Goal: Find specific page/section: Find specific page/section

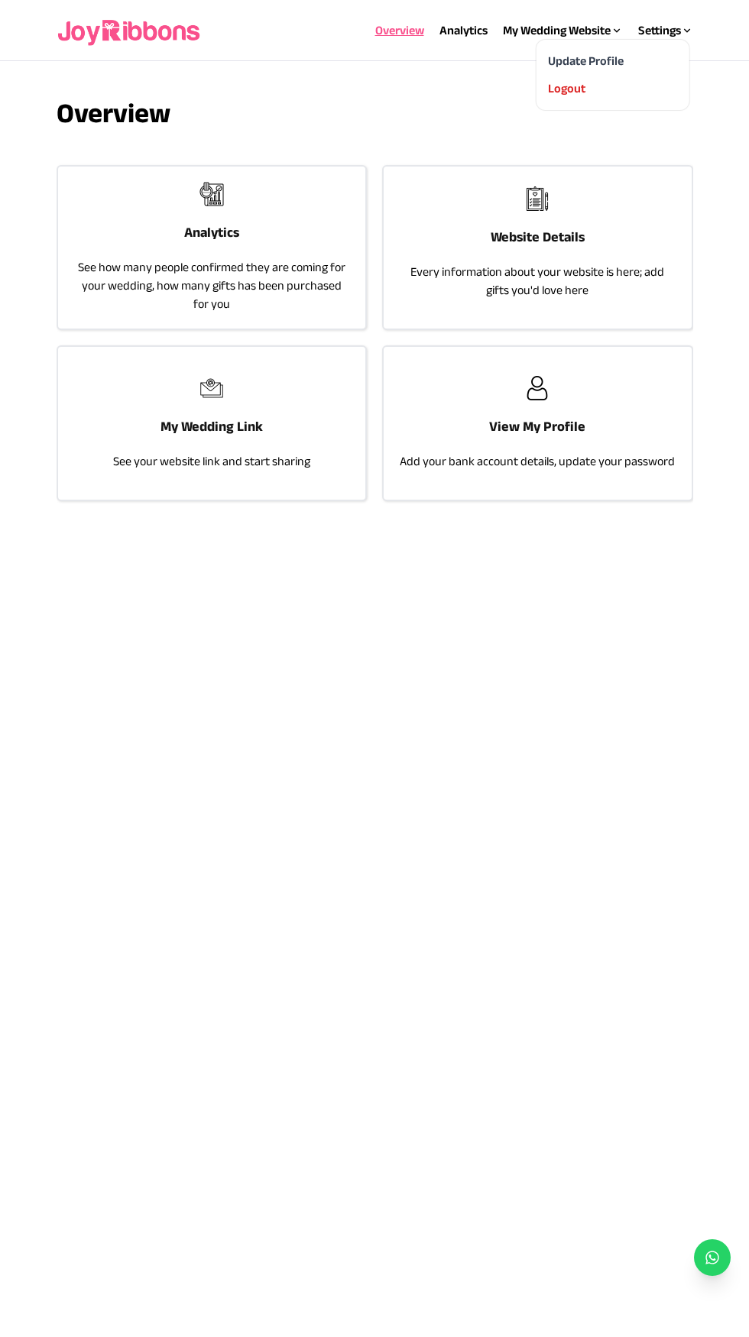
click at [670, 24] on div "Settings" at bounding box center [665, 30] width 55 height 18
click at [616, 83] on div "Logout" at bounding box center [612, 88] width 128 height 18
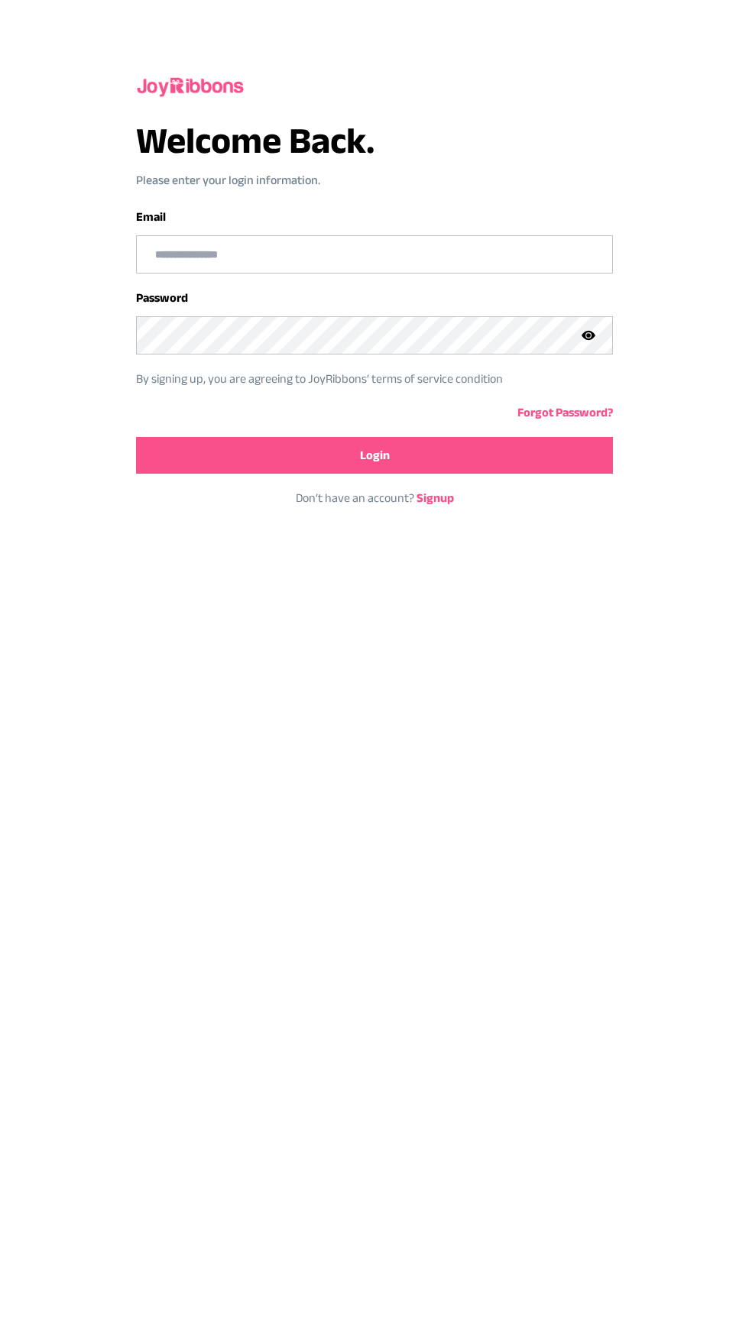
click at [303, 259] on input "email" at bounding box center [375, 254] width 476 height 37
click at [342, 255] on input "email" at bounding box center [375, 254] width 476 height 37
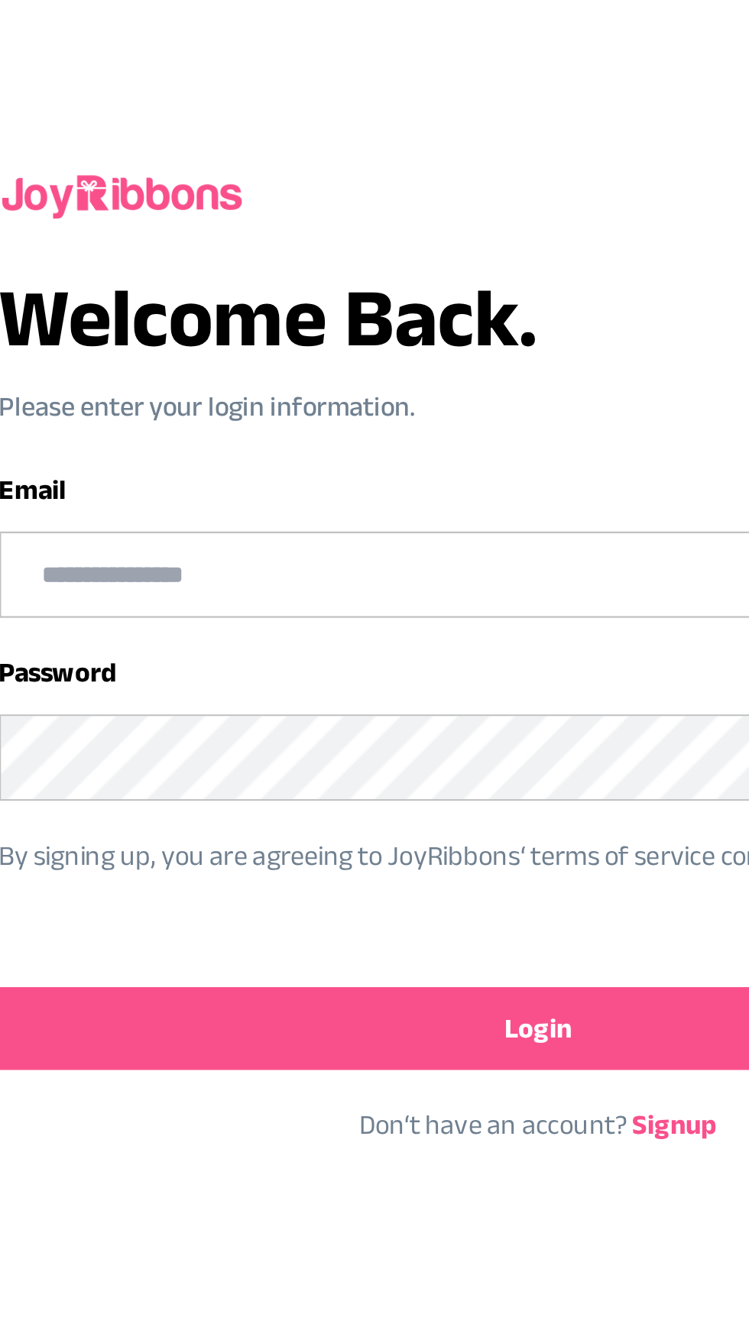
type input "**********"
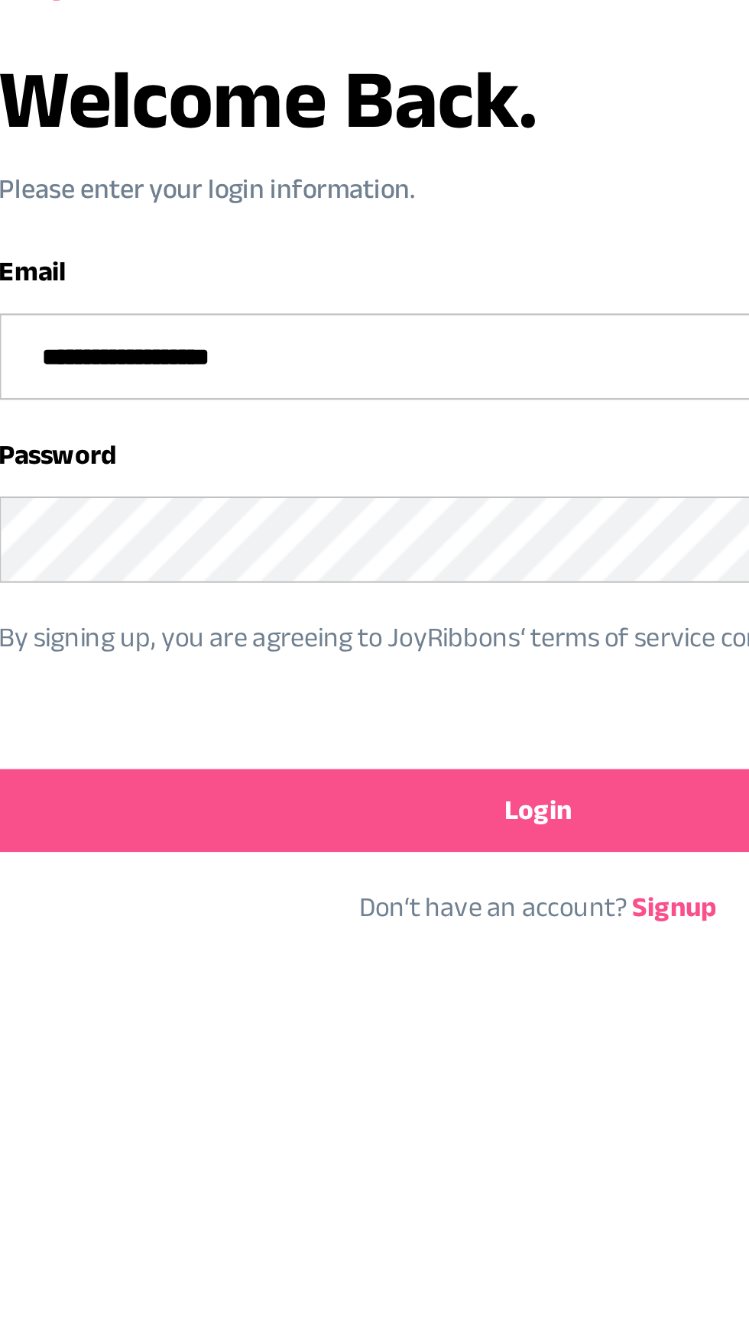
click at [244, 444] on button "Login" at bounding box center [375, 455] width 478 height 37
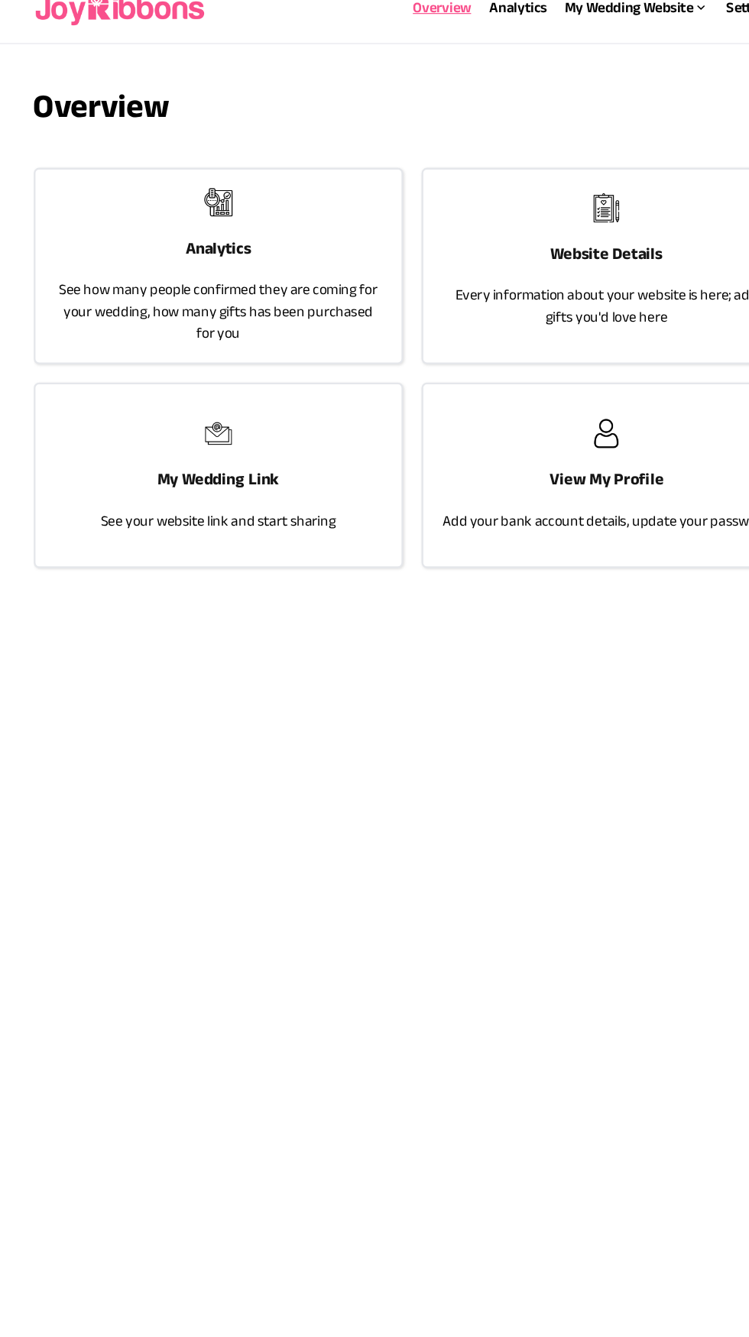
click at [268, 195] on div "Analytics See how many people confirmed they are coming for your wedding, how m…" at bounding box center [212, 248] width 308 height 162
